Goal: Task Accomplishment & Management: Use online tool/utility

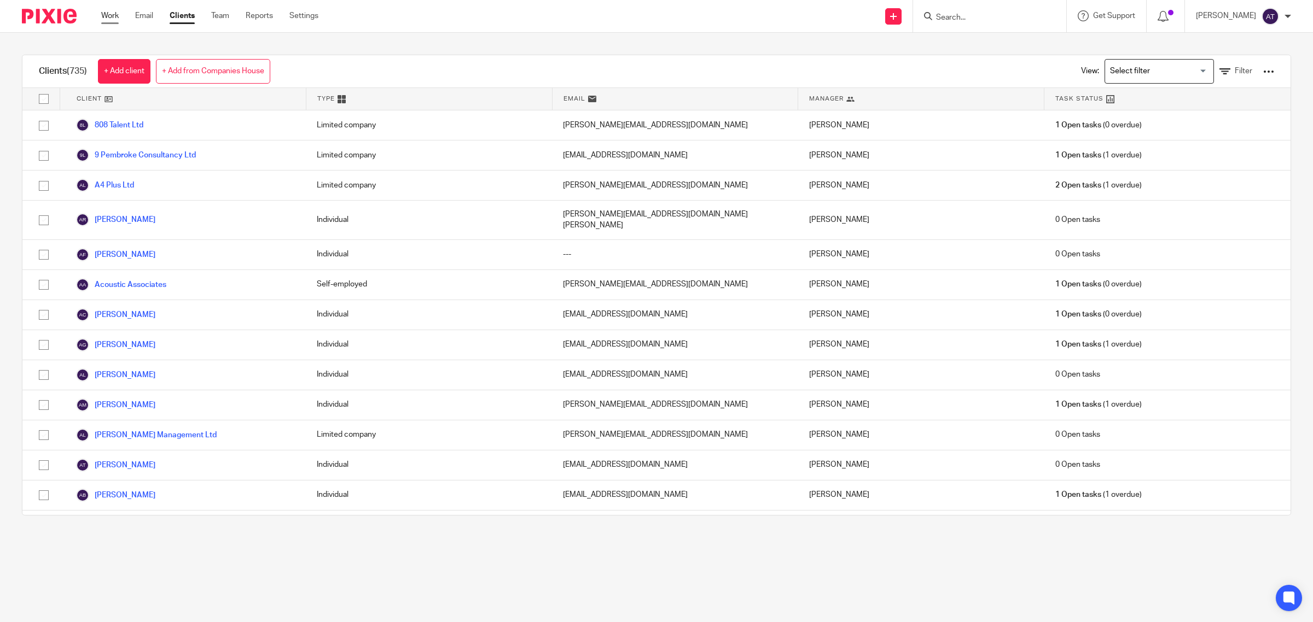
click at [116, 16] on link "Work" at bounding box center [110, 15] width 18 height 11
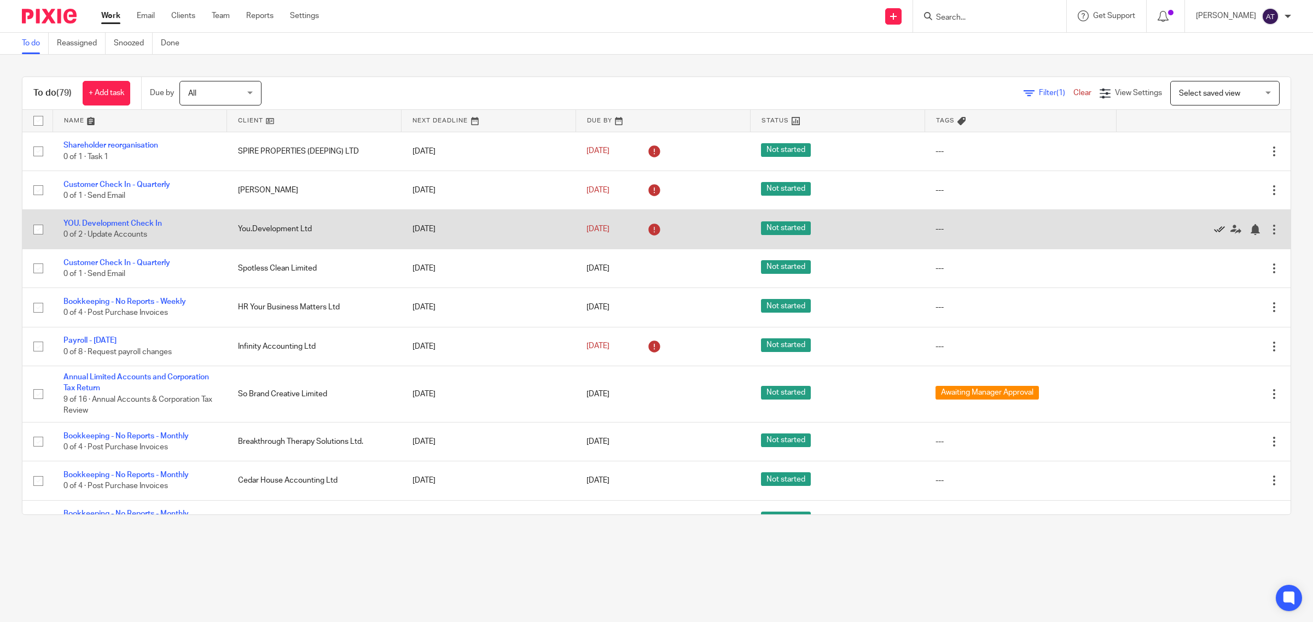
click at [1214, 231] on icon at bounding box center [1219, 229] width 11 height 11
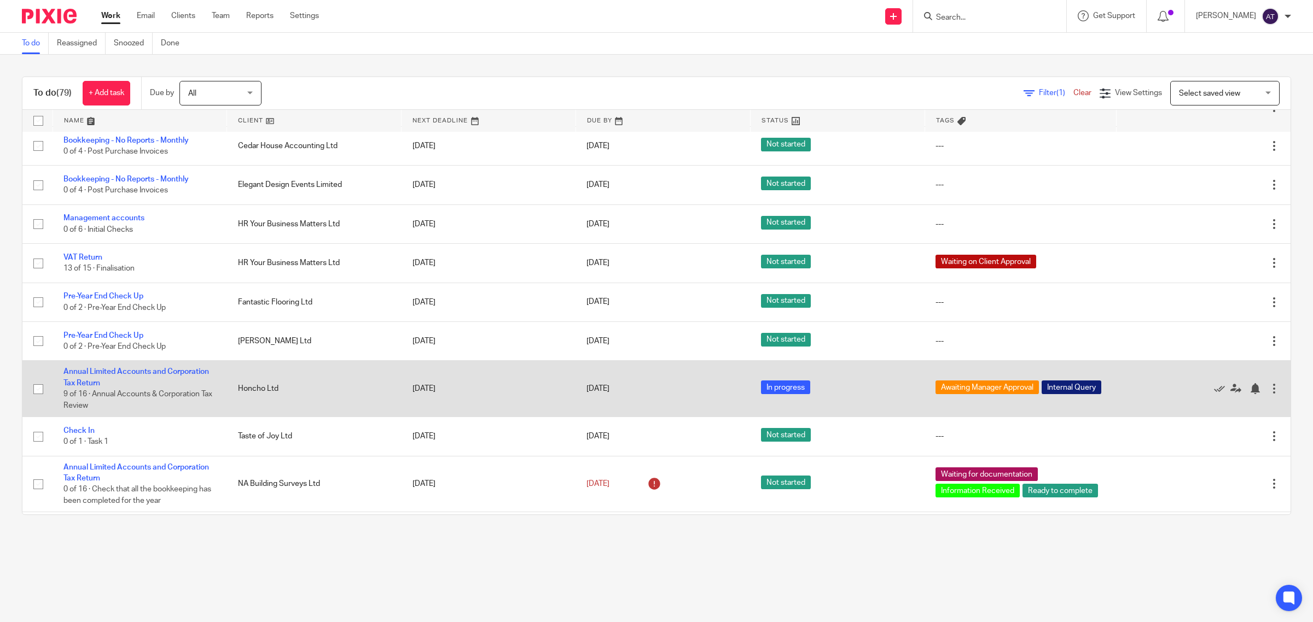
scroll to position [273, 0]
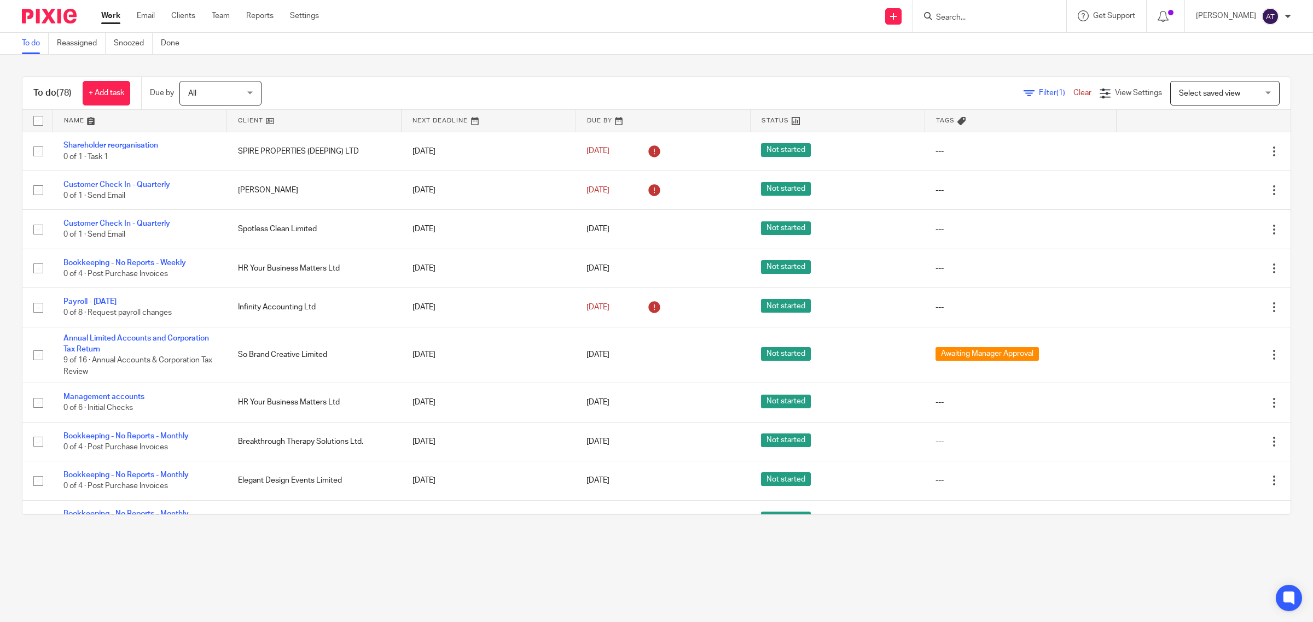
click at [1039, 91] on span "Filter (1)" at bounding box center [1056, 93] width 34 height 8
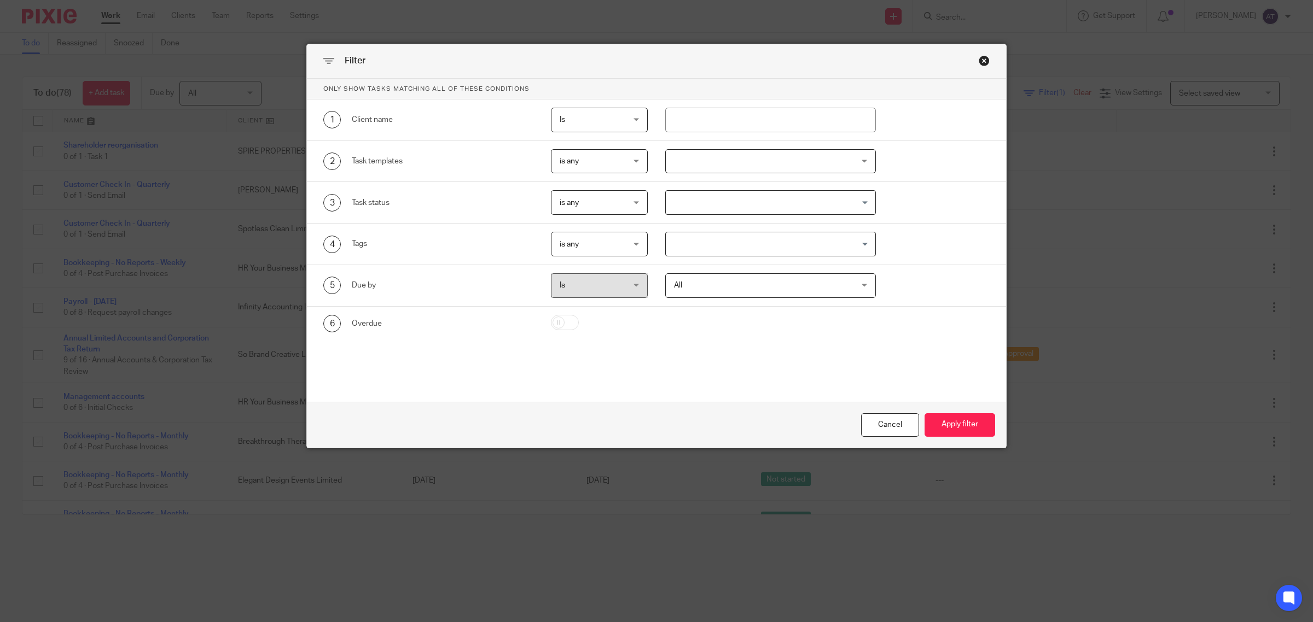
click at [721, 250] on input "Search for option" at bounding box center [768, 244] width 202 height 19
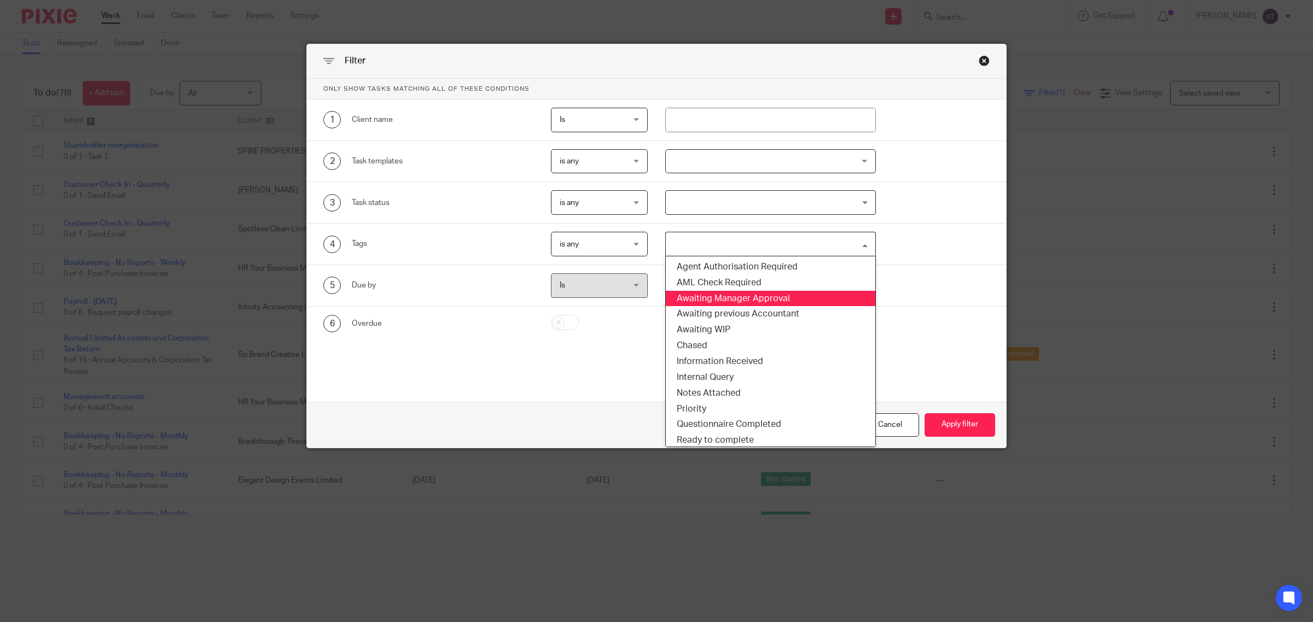
click at [737, 298] on li "Awaiting Manager Approval" at bounding box center [770, 299] width 209 height 16
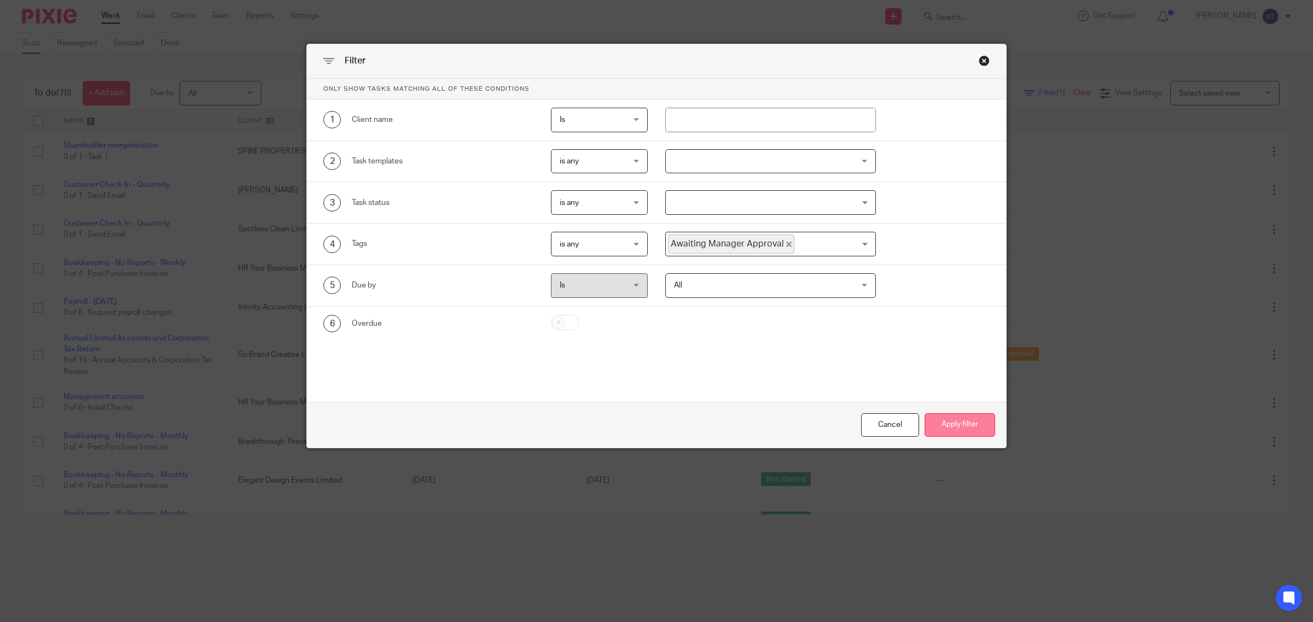
click at [953, 427] on button "Apply filter" at bounding box center [959, 425] width 71 height 24
